Goal: Navigation & Orientation: Find specific page/section

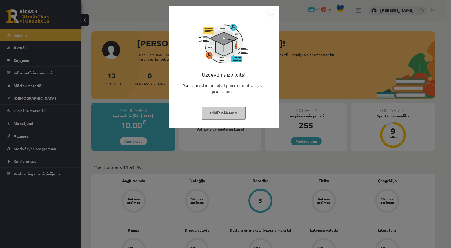
click at [230, 115] on button "Pildīt nākamo" at bounding box center [223, 113] width 44 height 12
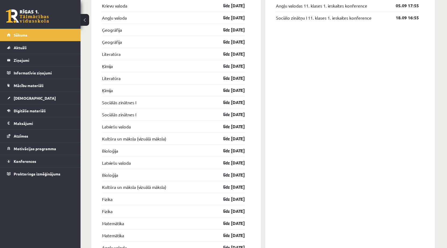
scroll to position [537, 0]
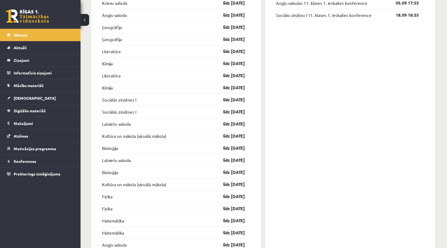
click at [90, 63] on div "[PERSON_NAME], [PERSON_NAME]! Laipni lūgts savā Rīgas 1. Tālmācības vidusskolas…" at bounding box center [262, 71] width 365 height 1174
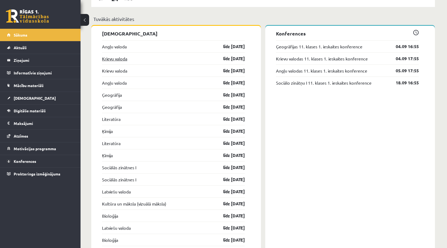
scroll to position [456, 0]
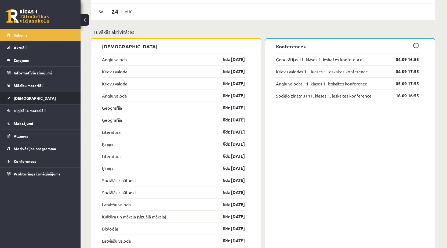
click at [47, 94] on link "[DEMOGRAPHIC_DATA]" at bounding box center [40, 98] width 67 height 12
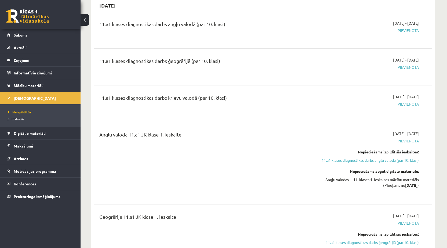
scroll to position [107, 0]
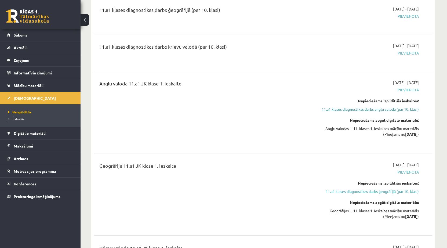
click at [360, 107] on link "11.a1 klases diagnostikas darbs angļu valodā (par 10. klasi)" at bounding box center [367, 109] width 101 height 6
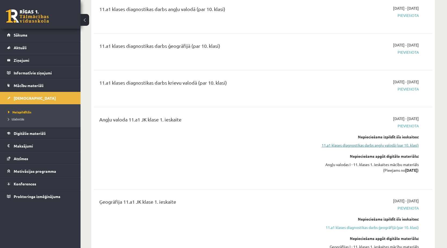
click at [347, 146] on link "11.a1 klases diagnostikas darbs angļu valodā (par 10. klasi)" at bounding box center [367, 145] width 101 height 6
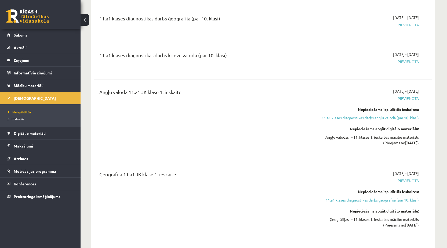
scroll to position [45, 0]
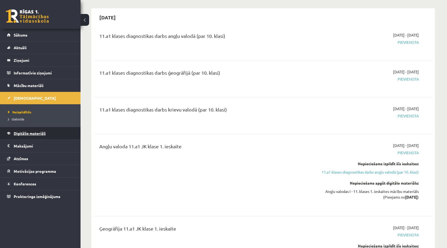
click at [34, 132] on span "Digitālie materiāli" at bounding box center [30, 133] width 32 height 5
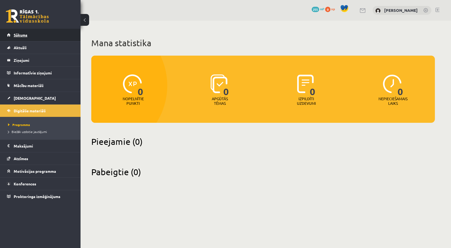
click at [42, 34] on link "Sākums" at bounding box center [40, 35] width 67 height 12
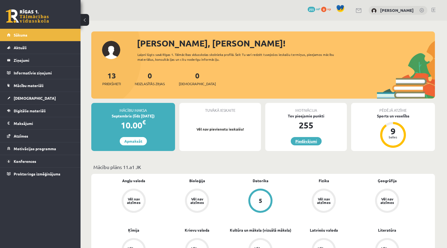
click at [307, 140] on link "Piedāvājumi" at bounding box center [306, 141] width 31 height 8
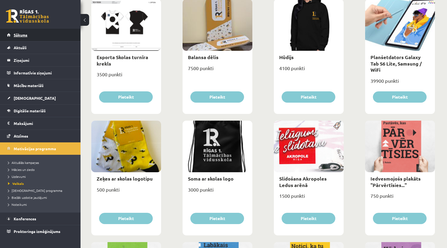
scroll to position [322, 0]
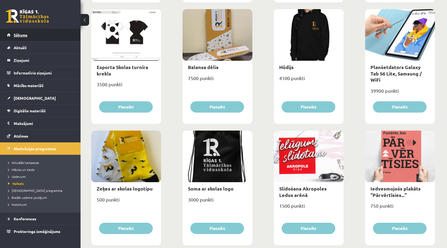
click at [27, 38] on link "Sākums" at bounding box center [40, 35] width 67 height 12
